Goal: Find contact information: Find contact information

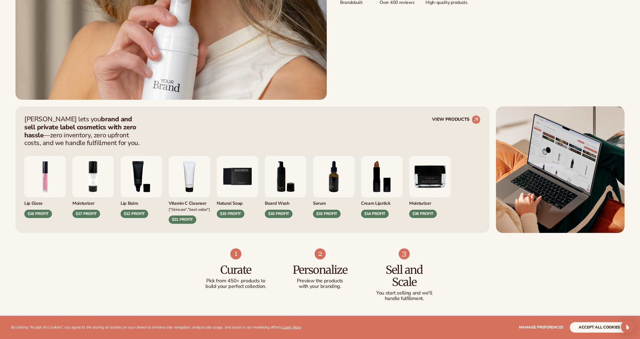
scroll to position [242, 0]
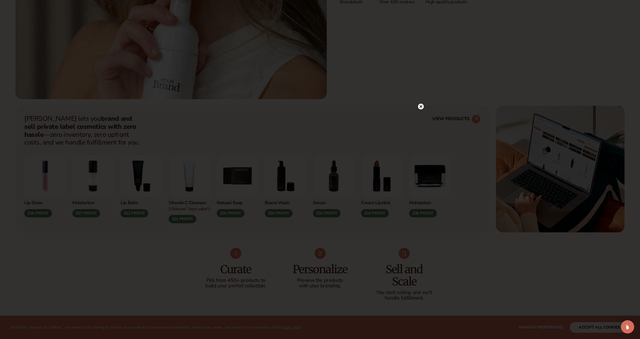
click at [422, 107] on circle at bounding box center [421, 107] width 6 height 6
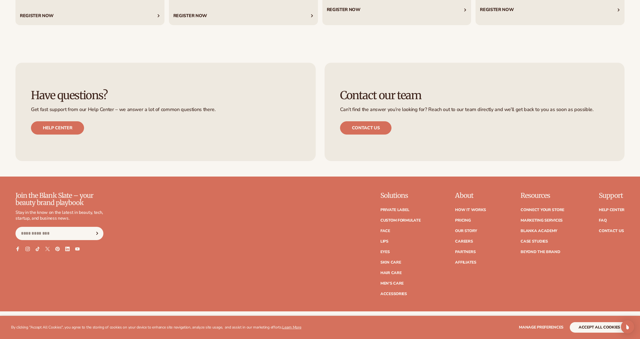
scroll to position [2789, 0]
click at [610, 230] on link "Contact Us" at bounding box center [611, 231] width 25 height 4
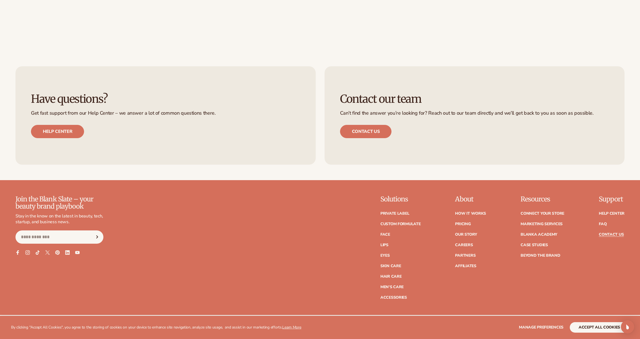
scroll to position [318, 0]
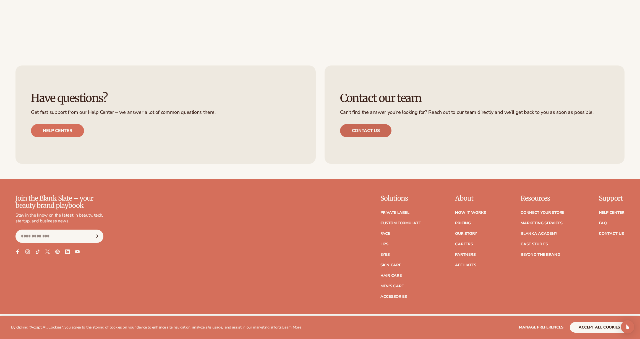
click at [354, 128] on link "Contact us" at bounding box center [366, 130] width 52 height 13
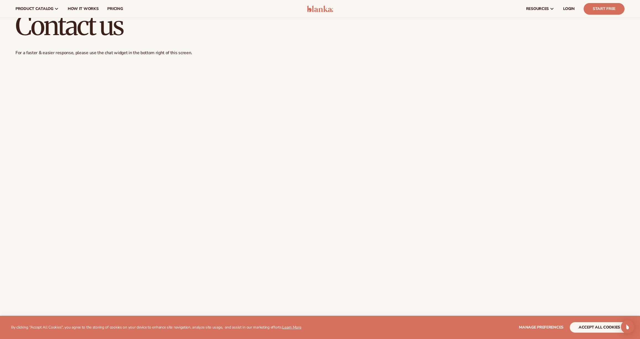
scroll to position [20, 0]
